Goal: Check status: Check status

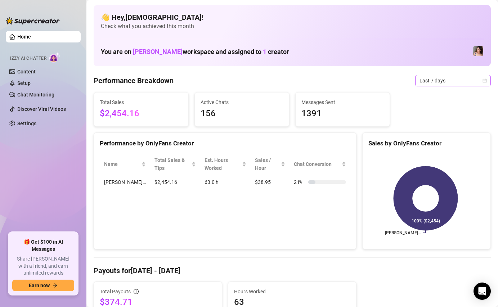
click at [423, 76] on span "Last 7 days" at bounding box center [453, 80] width 67 height 11
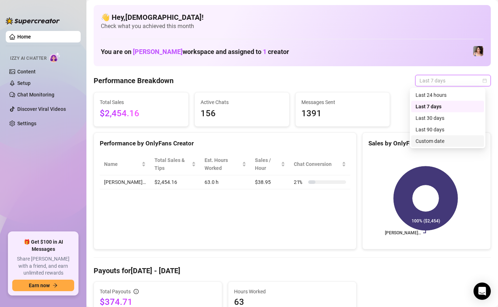
click at [422, 145] on div "Custom date" at bounding box center [448, 141] width 64 height 8
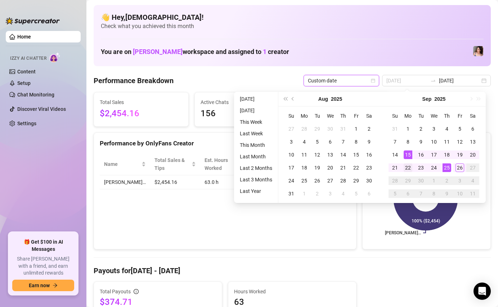
type input "[DATE]"
click at [408, 165] on div "22" at bounding box center [408, 168] width 9 height 9
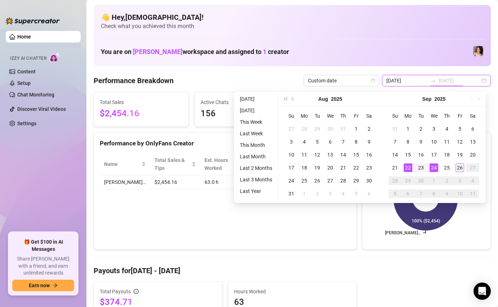
type input "[DATE]"
click at [459, 170] on div "26" at bounding box center [460, 168] width 9 height 9
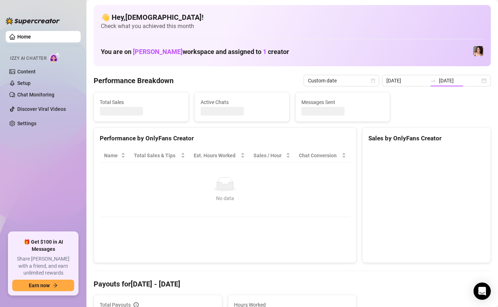
type input "[DATE]"
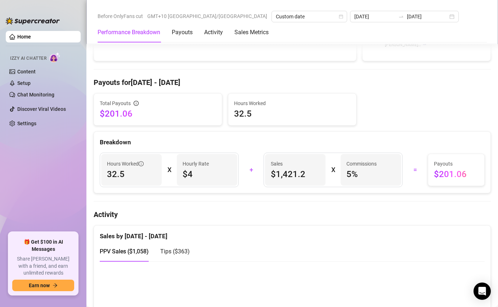
scroll to position [188, 0]
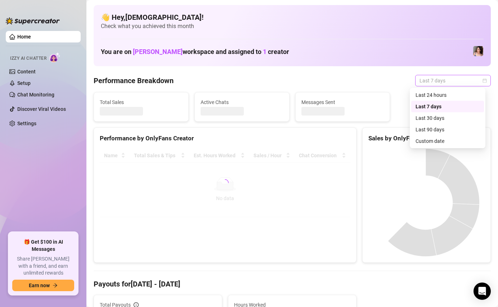
click at [420, 81] on span "Last 7 days" at bounding box center [453, 80] width 67 height 11
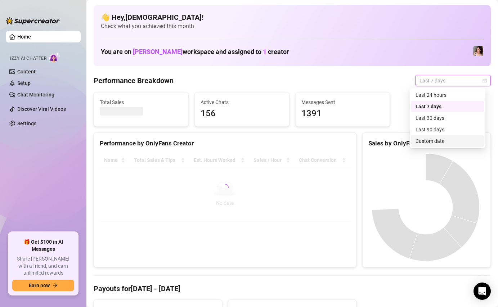
click at [428, 143] on div "Custom date" at bounding box center [448, 141] width 64 height 8
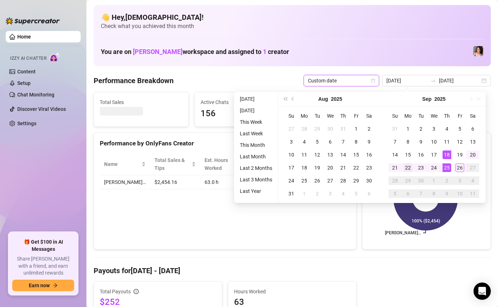
type input "[DATE]"
click at [408, 168] on div "22" at bounding box center [408, 168] width 9 height 9
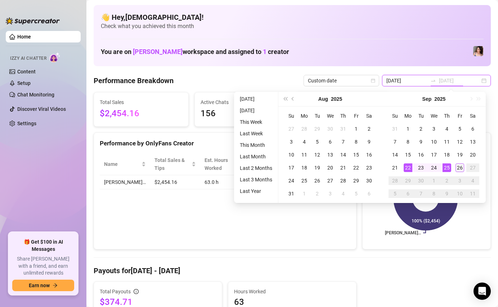
type input "[DATE]"
click at [458, 168] on div "26" at bounding box center [460, 168] width 9 height 9
type input "[DATE]"
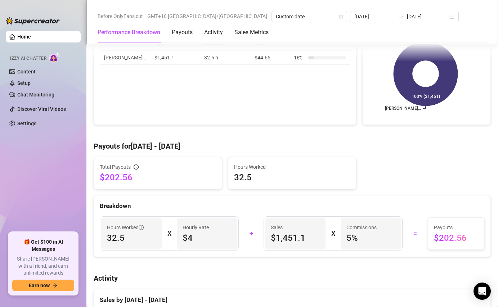
scroll to position [141, 0]
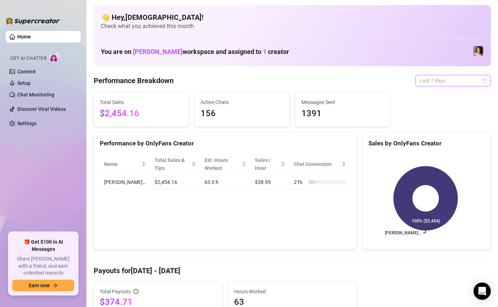
click at [415, 82] on div "Last 7 days" at bounding box center [453, 81] width 76 height 12
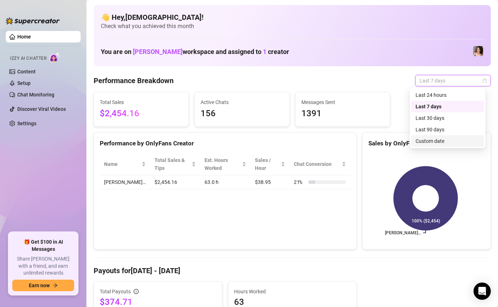
click at [424, 141] on div "Custom date" at bounding box center [448, 141] width 64 height 8
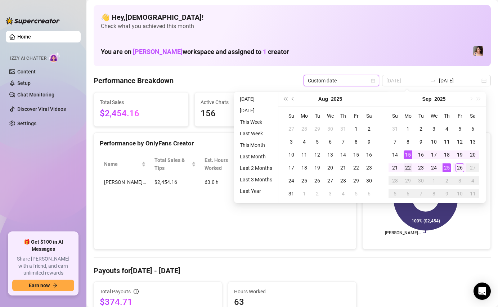
type input "[DATE]"
click at [406, 167] on div "22" at bounding box center [408, 168] width 9 height 9
type input "[DATE]"
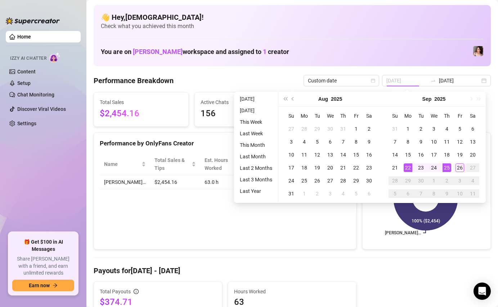
type input "[DATE]"
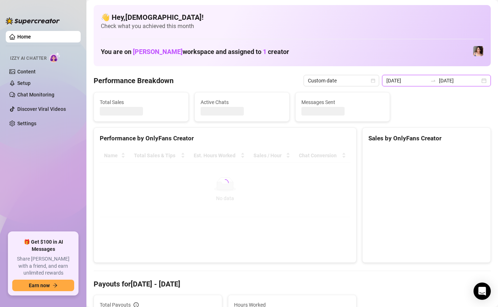
click at [421, 82] on input "[DATE]" at bounding box center [407, 81] width 41 height 8
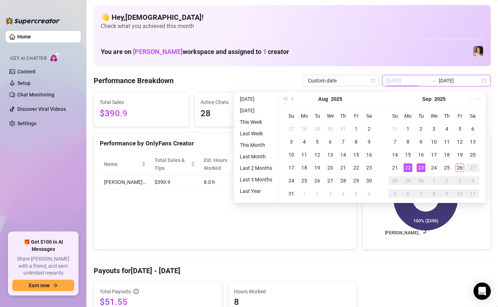
type input "[DATE]"
click at [463, 169] on div "26" at bounding box center [460, 168] width 9 height 9
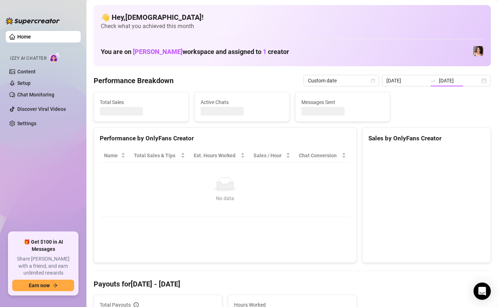
type input "[DATE]"
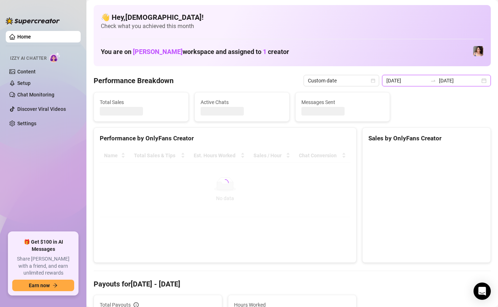
click at [422, 82] on input "[DATE]" at bounding box center [407, 81] width 41 height 8
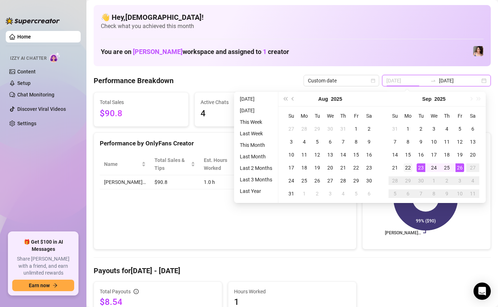
type input "[DATE]"
click at [412, 166] on div "22" at bounding box center [408, 168] width 9 height 9
type input "[DATE]"
click at [459, 168] on div "26" at bounding box center [460, 168] width 9 height 9
click at [459, 168] on rect at bounding box center [426, 198] width 115 height 90
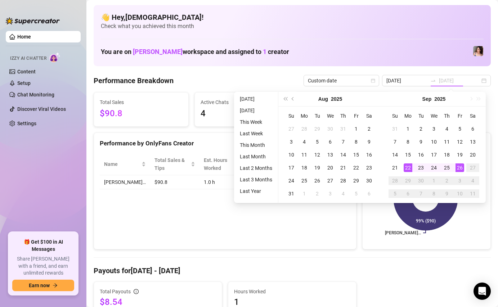
type input "[DATE]"
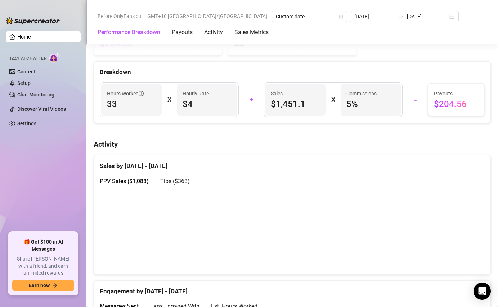
scroll to position [212, 0]
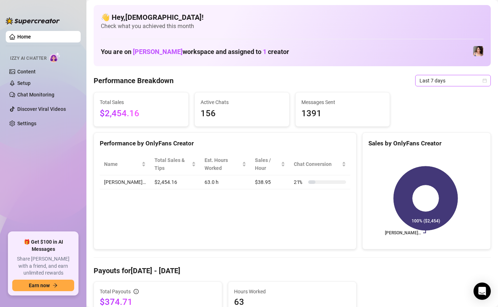
click at [426, 76] on span "Last 7 days" at bounding box center [453, 80] width 67 height 11
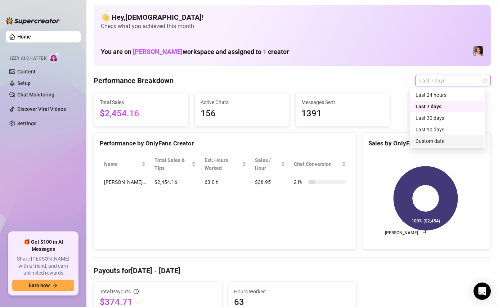
click at [430, 139] on div "Custom date" at bounding box center [448, 141] width 64 height 8
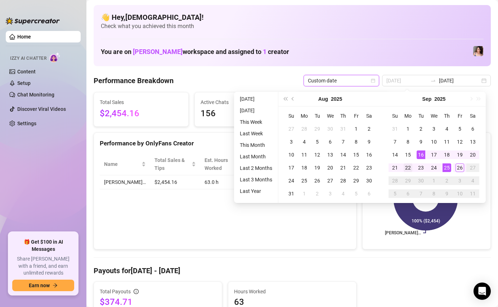
type input "[DATE]"
click at [411, 166] on div "22" at bounding box center [408, 168] width 9 height 9
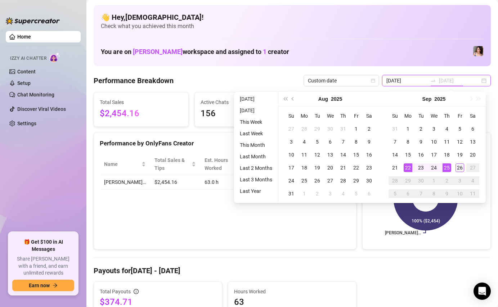
type input "[DATE]"
click at [460, 167] on div "26" at bounding box center [460, 168] width 9 height 9
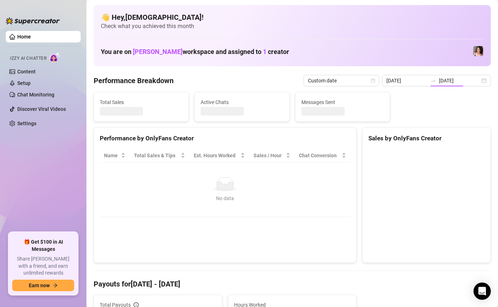
type input "[DATE]"
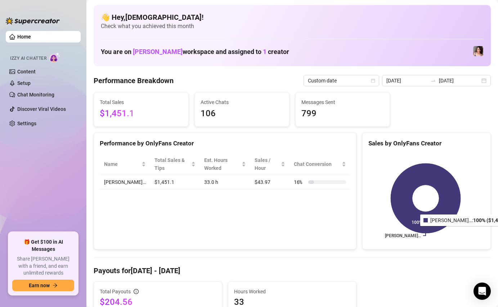
scroll to position [233, 0]
